Goal: Find specific page/section: Find specific page/section

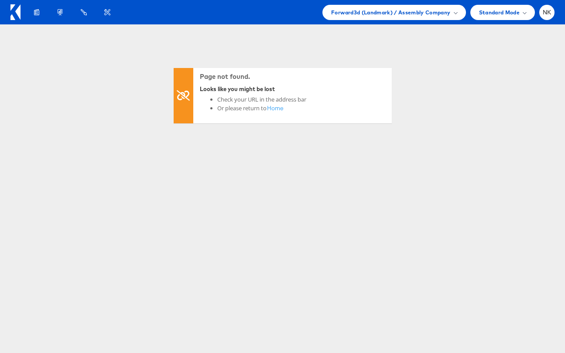
click at [14, 17] on icon at bounding box center [15, 12] width 10 height 16
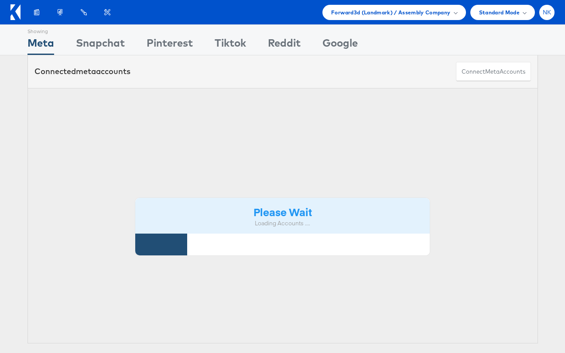
click at [552, 17] on div "NK" at bounding box center [546, 12] width 15 height 15
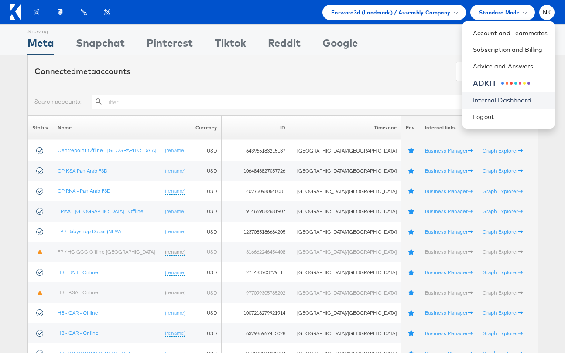
click at [510, 100] on link "Internal Dashboard" at bounding box center [510, 100] width 75 height 9
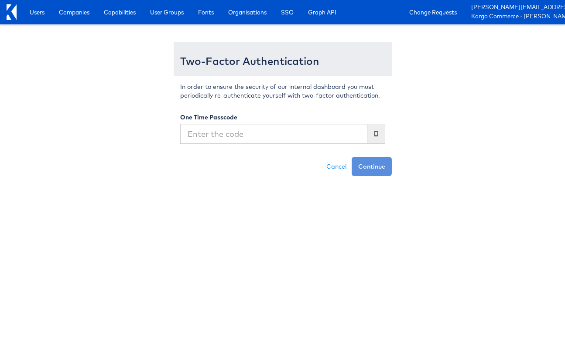
click at [231, 134] on input "text" at bounding box center [273, 134] width 187 height 20
click at [226, 137] on input "text" at bounding box center [273, 134] width 187 height 20
type input "809336"
click at [351, 157] on button "Continue" at bounding box center [371, 166] width 40 height 19
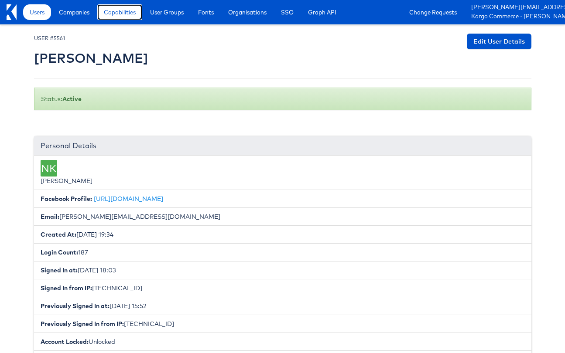
click at [107, 12] on span "Capabilities" at bounding box center [120, 12] width 32 height 9
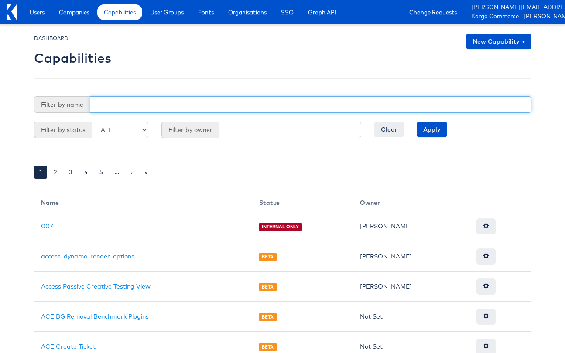
click at [143, 108] on input "text" at bounding box center [310, 104] width 441 height 17
type input "publisher"
click at [416, 122] on input "Apply" at bounding box center [431, 130] width 31 height 16
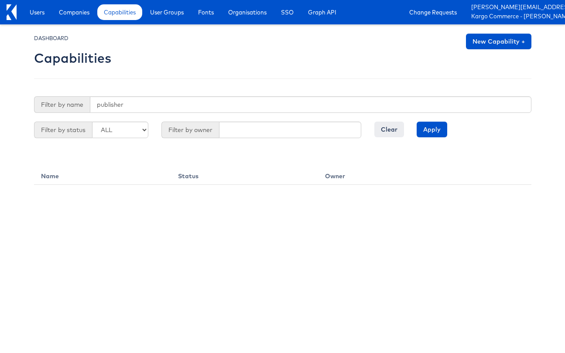
click at [161, 66] on div at bounding box center [282, 52] width 497 height 36
